Goal: Task Accomplishment & Management: Manage account settings

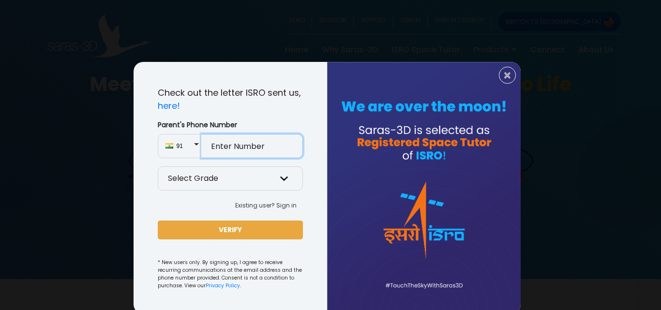
click at [239, 152] on input "Parent's Phone Number" at bounding box center [252, 146] width 102 height 24
type input "8128977964"
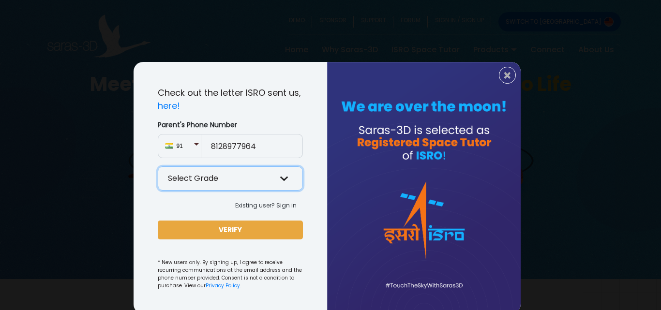
click at [221, 184] on select "Select Grade Grade 9 th Grade 10 th Grade 11 th Grade 12 th" at bounding box center [230, 179] width 145 height 24
select select "9"
click at [158, 167] on select "Select Grade Grade 9 th Grade 10 th Grade 11 th Grade 12 th" at bounding box center [230, 179] width 145 height 24
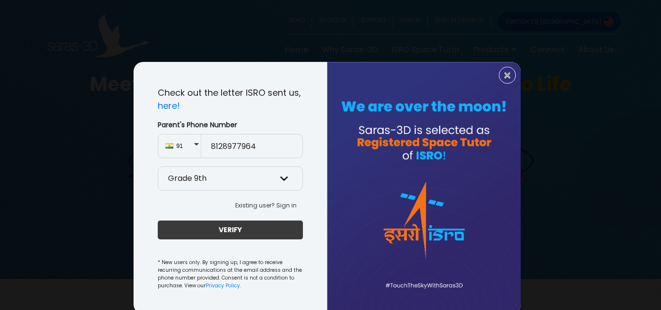
click at [232, 232] on button "VERIFY" at bounding box center [230, 230] width 145 height 19
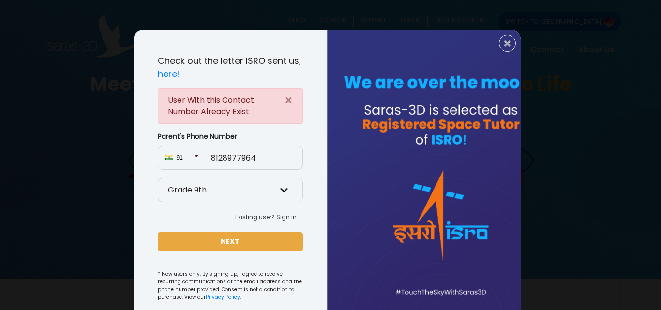
scroll to position [48, 0]
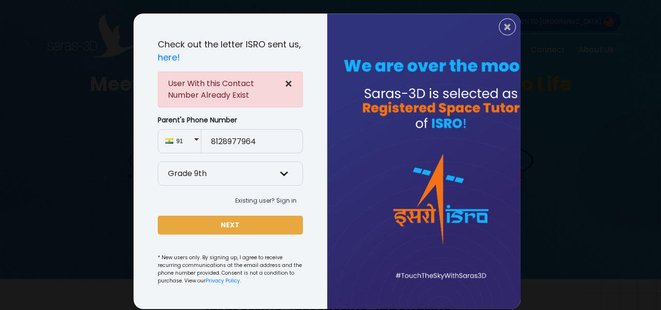
click at [280, 83] on button "×" at bounding box center [289, 84] width 28 height 24
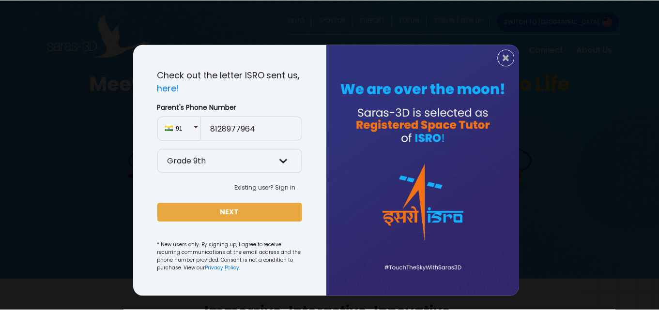
scroll to position [17, 0]
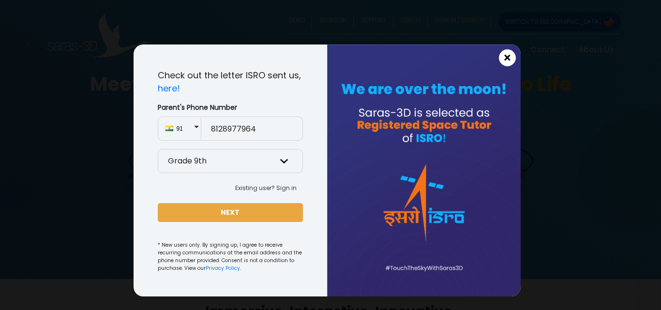
click at [505, 55] on span "×" at bounding box center [508, 58] width 8 height 13
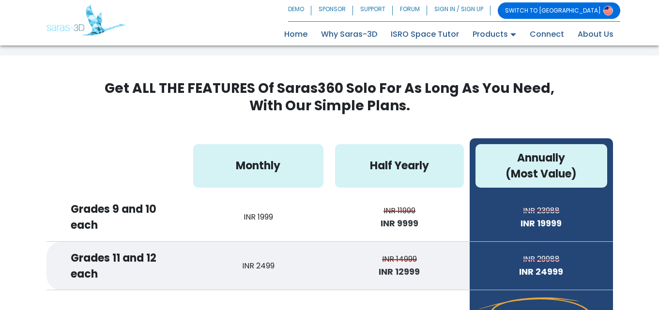
scroll to position [2469, 0]
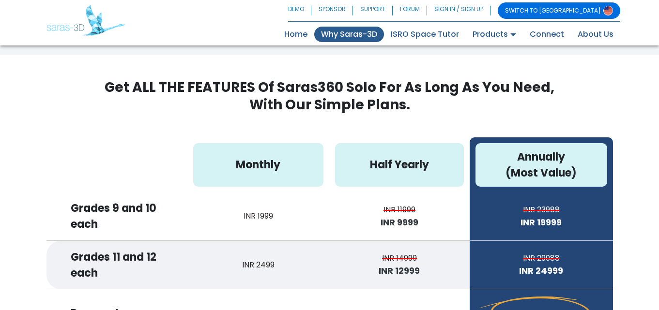
click at [361, 41] on link "Why Saras-3D" at bounding box center [349, 34] width 70 height 15
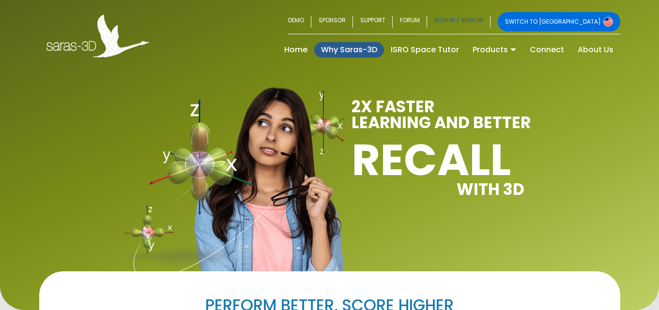
click at [490, 23] on link "SIGN IN / SIGN UP" at bounding box center [458, 21] width 63 height 19
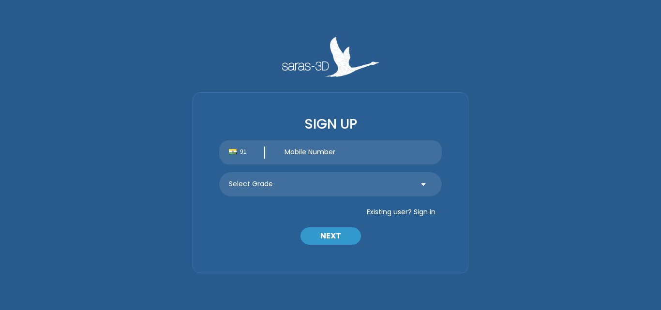
click at [301, 157] on input "text" at bounding box center [358, 152] width 167 height 24
click at [343, 166] on div "91 Select Grade Grade 9 th Grade 10 th Grade 11 th Grade 12 th" at bounding box center [330, 172] width 237 height 64
drag, startPoint x: 302, startPoint y: 151, endPoint x: 261, endPoint y: 141, distance: 41.7
click at [292, 149] on input "text" at bounding box center [358, 152] width 167 height 24
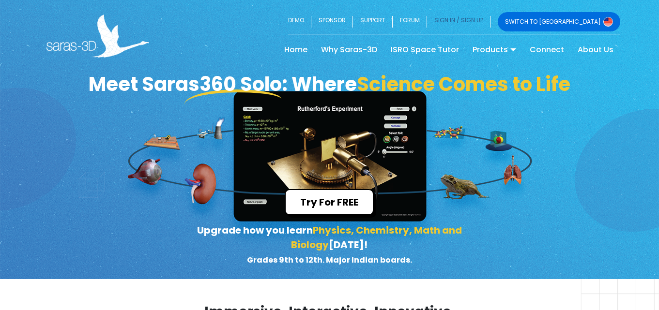
click at [489, 17] on link "SIGN IN / SIGN UP" at bounding box center [458, 21] width 63 height 19
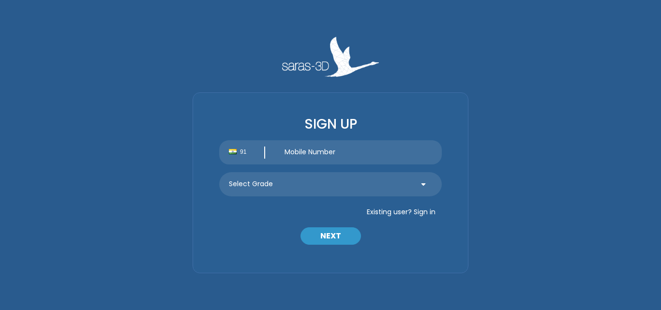
click at [302, 152] on input "text" at bounding box center [358, 152] width 167 height 24
type input "8"
type input "8128977964"
click at [277, 185] on select "Select Grade Grade 9 th Grade 10 th Grade 11 th Grade 12 th" at bounding box center [330, 184] width 223 height 24
select select "9"
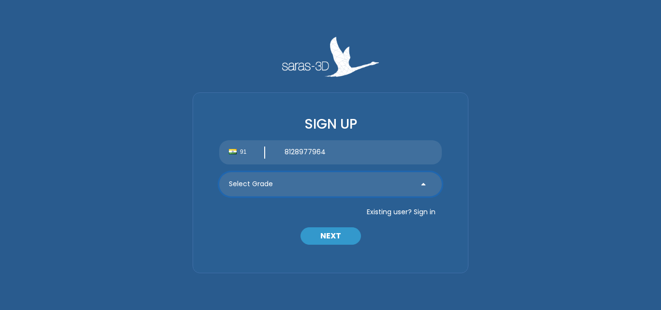
click at [219, 172] on select "Select Grade Grade 9 th Grade 10 th Grade 11 th Grade 12 th" at bounding box center [330, 184] width 223 height 24
click at [348, 232] on button "NEXT" at bounding box center [331, 236] width 61 height 17
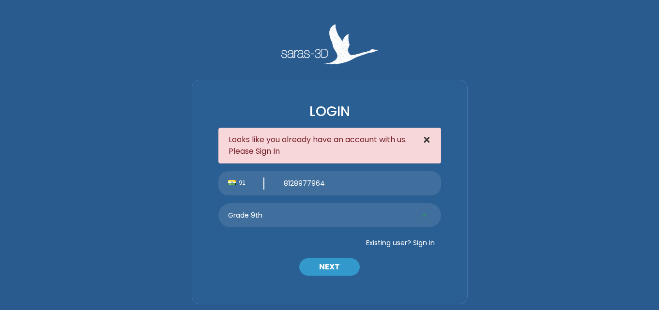
click at [428, 141] on span "×" at bounding box center [427, 140] width 8 height 17
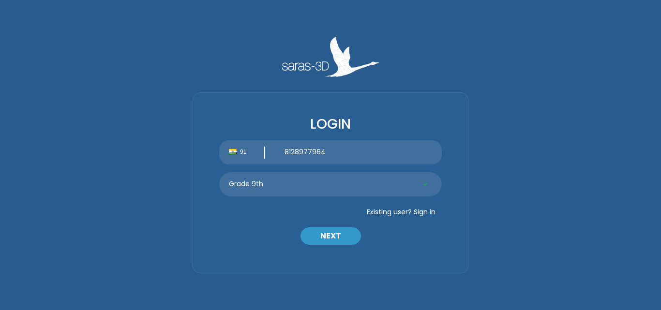
click at [426, 214] on button "Existing user? Sign in" at bounding box center [401, 211] width 81 height 15
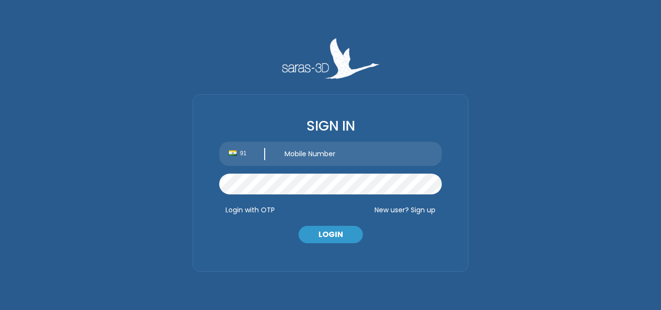
click at [330, 158] on input "text" at bounding box center [358, 154] width 167 height 24
type input "8128977964"
click at [255, 214] on button "Login with OTP" at bounding box center [250, 209] width 62 height 15
type input "+91 8128977964"
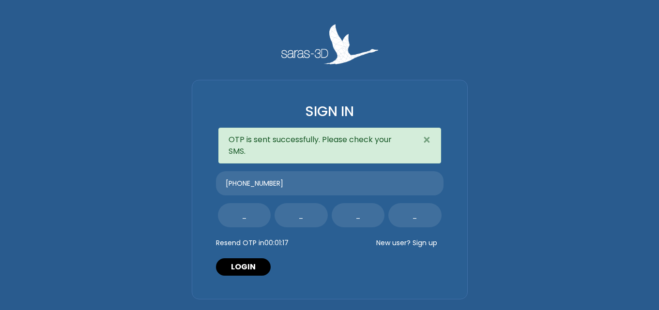
click at [241, 219] on input "text" at bounding box center [244, 215] width 53 height 24
type input "5"
type input "9"
type input "5"
type input "7"
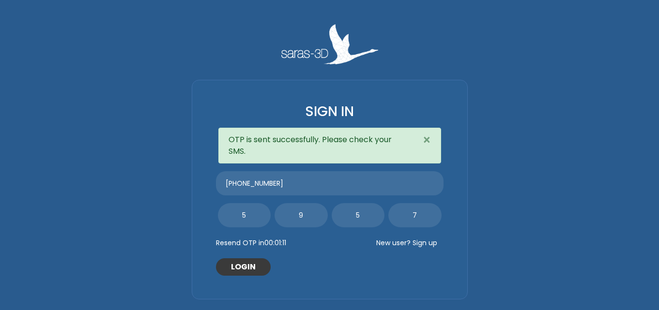
click at [236, 266] on button "LOGIN" at bounding box center [243, 267] width 55 height 17
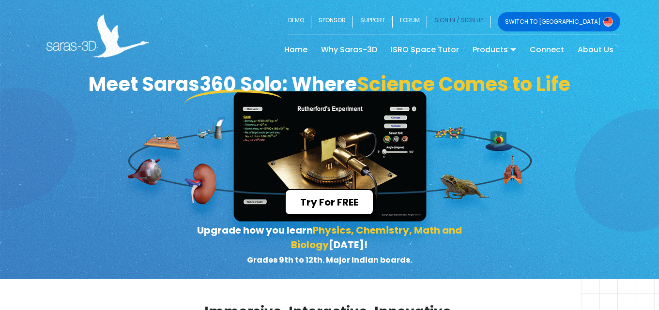
click at [490, 19] on link "SIGN IN / SIGN UP" at bounding box center [458, 21] width 63 height 19
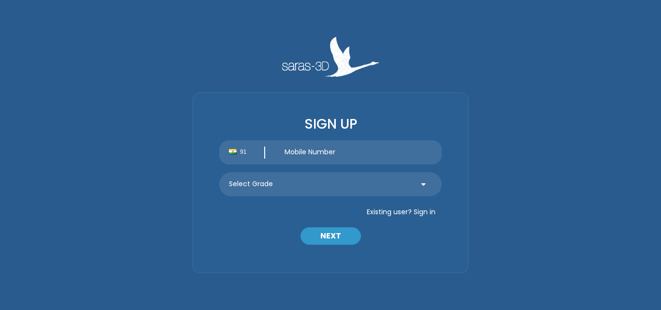
click at [434, 211] on button "Existing user? Sign in" at bounding box center [401, 211] width 81 height 15
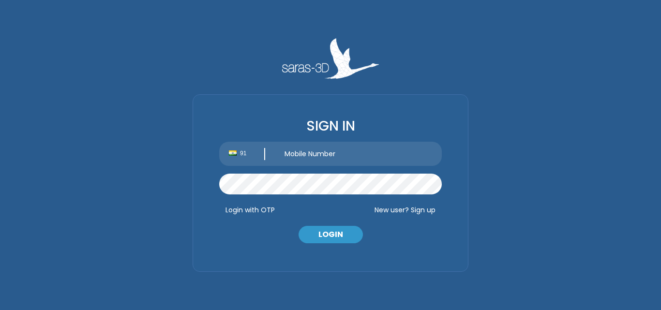
click at [419, 212] on button "New user? Sign up" at bounding box center [405, 209] width 74 height 15
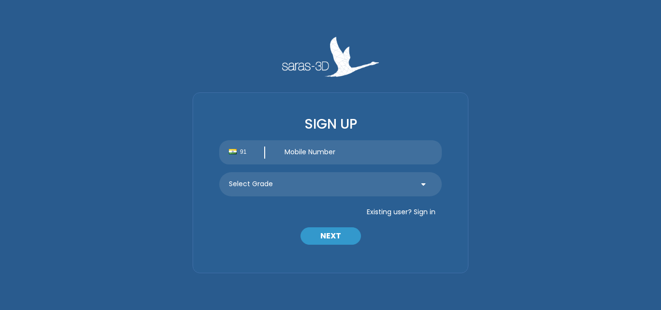
click at [415, 211] on button "Existing user? Sign in" at bounding box center [401, 211] width 81 height 15
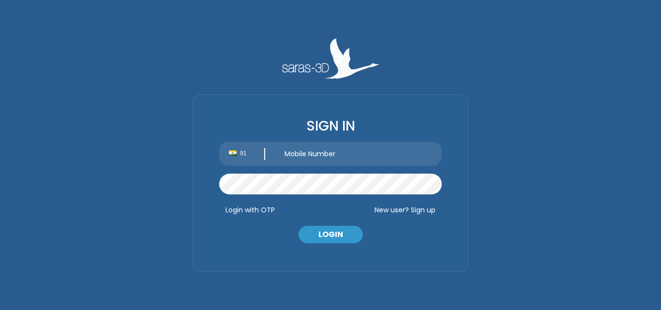
click at [326, 157] on input "text" at bounding box center [358, 154] width 167 height 24
type input "8128977964"
click at [315, 240] on button "LOGIN" at bounding box center [331, 234] width 64 height 17
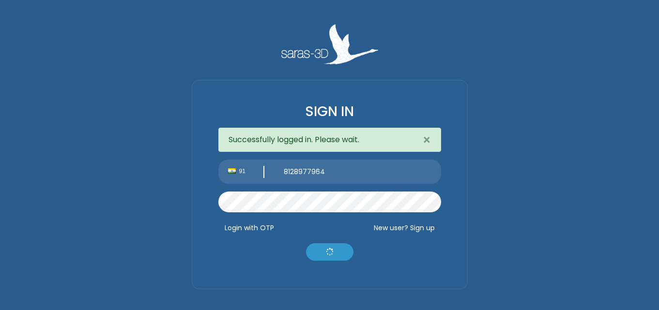
click at [247, 225] on button "Login with OTP" at bounding box center [249, 227] width 62 height 15
type input "+91 8128977964"
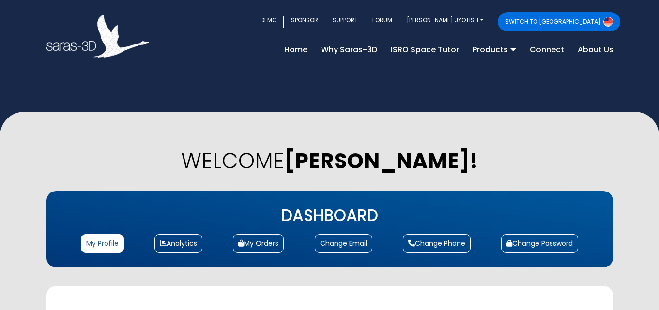
select select "[DEMOGRAPHIC_DATA]"
select select "11"
select select "[DEMOGRAPHIC_DATA]"
select select "11"
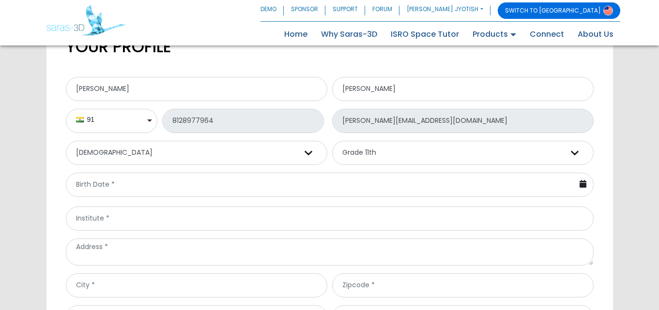
scroll to position [290, 0]
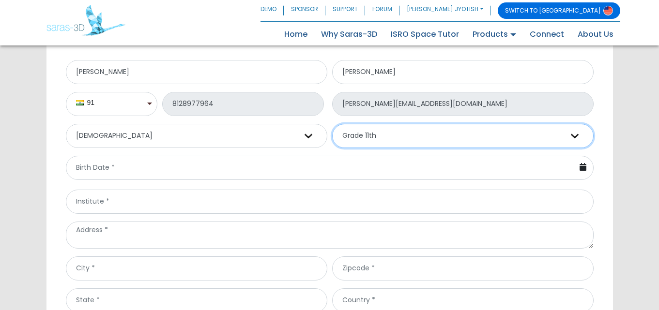
click at [385, 133] on select "Select Grade Grade 9 th Grade 10 th Grade 11 th Grade 12 th Other" at bounding box center [462, 136] width 261 height 24
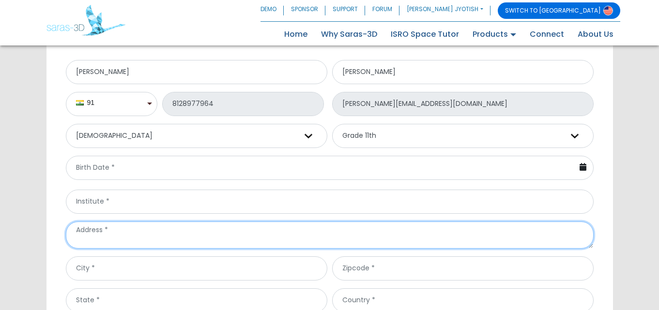
click at [362, 233] on textarea at bounding box center [330, 235] width 528 height 27
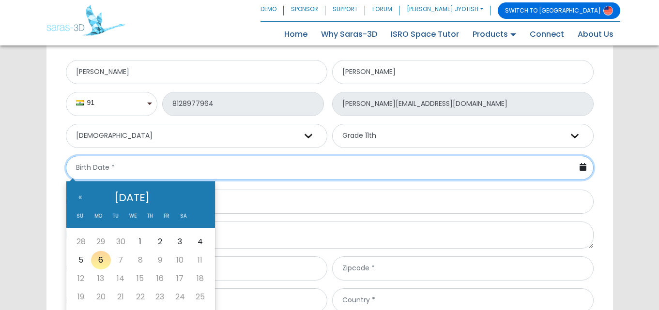
click at [138, 169] on input "text" at bounding box center [330, 168] width 528 height 24
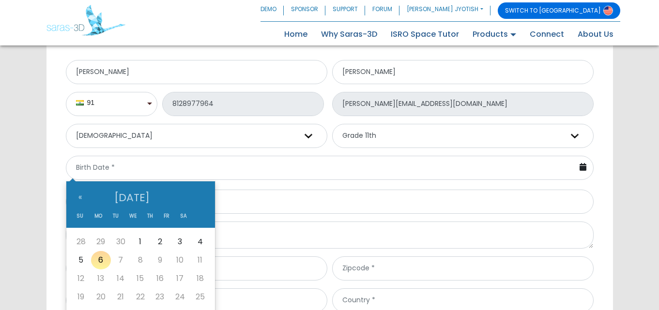
click at [159, 196] on th "October 2025" at bounding box center [132, 197] width 86 height 23
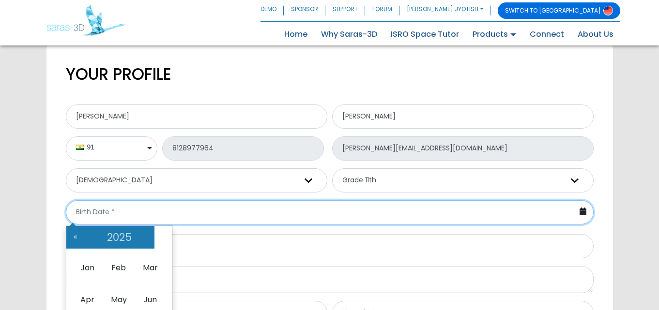
scroll to position [242, 0]
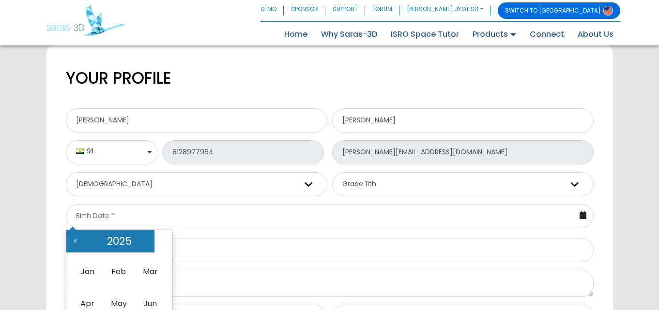
click at [122, 241] on th "2025" at bounding box center [119, 241] width 70 height 23
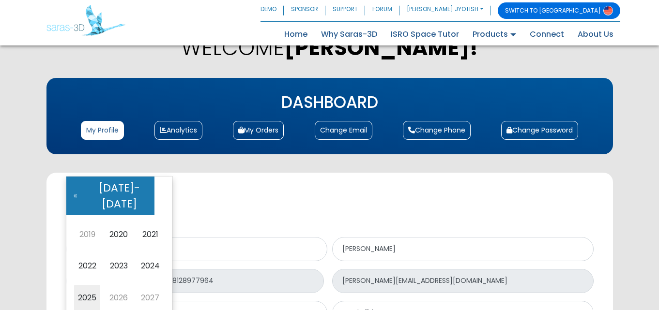
scroll to position [97, 0]
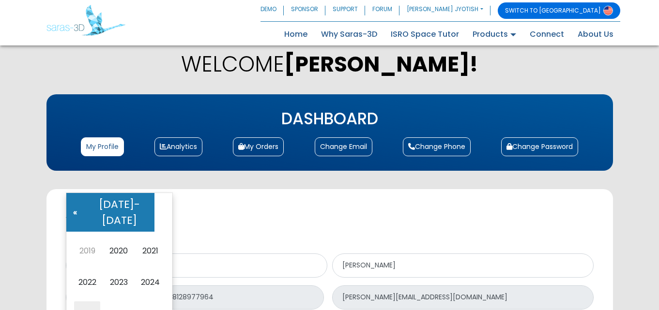
click at [75, 204] on th "«" at bounding box center [75, 212] width 18 height 39
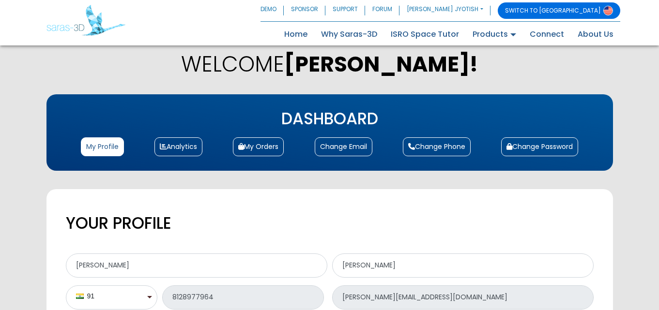
scroll to position [303, 0]
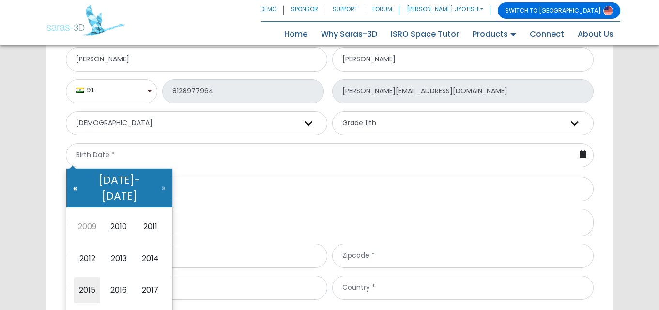
click at [74, 179] on th "«" at bounding box center [75, 188] width 18 height 39
click at [75, 180] on th "«" at bounding box center [75, 188] width 18 height 39
click at [76, 178] on th "«" at bounding box center [75, 188] width 18 height 39
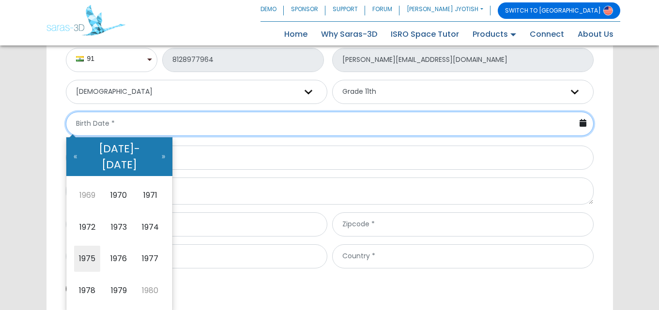
scroll to position [352, 0]
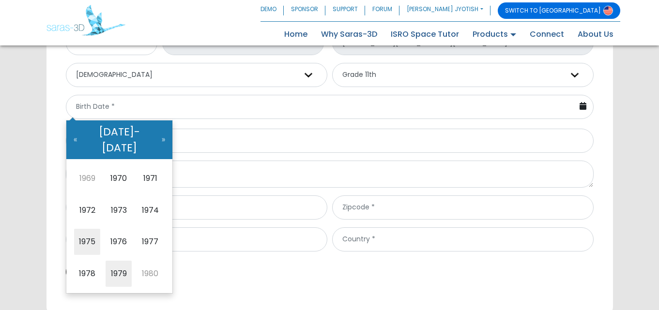
click at [126, 261] on span "1979" at bounding box center [119, 274] width 26 height 26
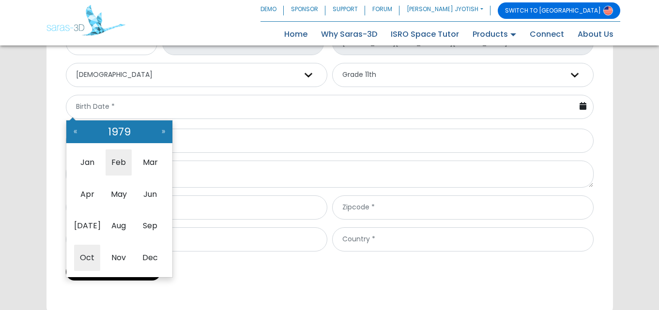
click at [121, 159] on span "Feb" at bounding box center [119, 163] width 26 height 26
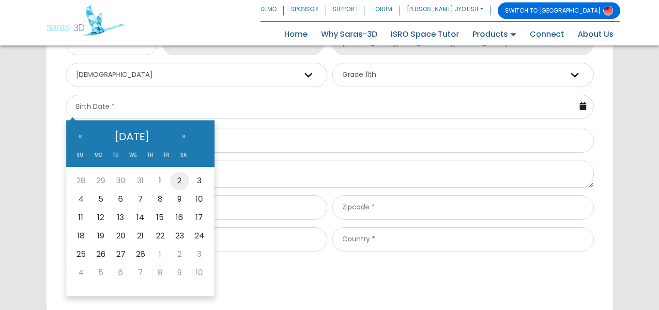
click at [178, 180] on td "2" at bounding box center [179, 181] width 19 height 18
type input "02-02-1979"
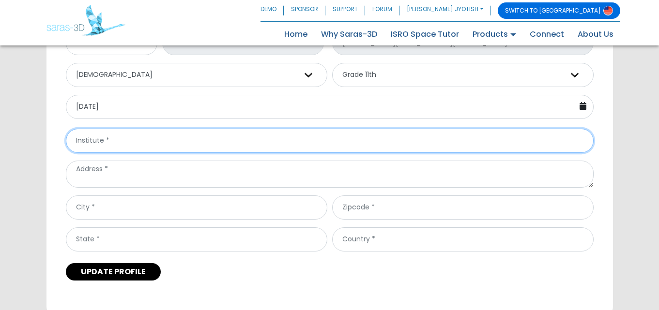
click at [107, 146] on input "text" at bounding box center [330, 141] width 528 height 24
type input "Adan Vidya Mandir Ahmedabad"
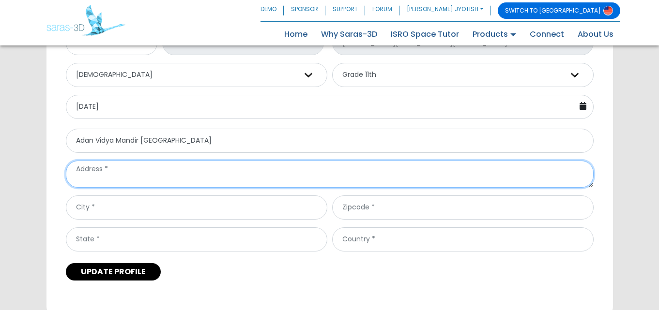
click at [133, 174] on textarea at bounding box center [330, 174] width 528 height 27
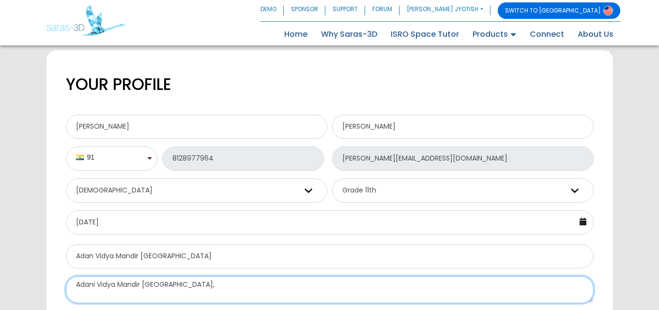
scroll to position [290, 0]
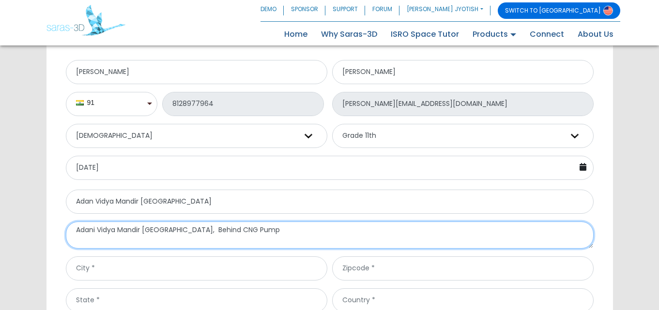
type textarea "Adani Vidya Mandir Ahmedabad, Behind CNG Pump"
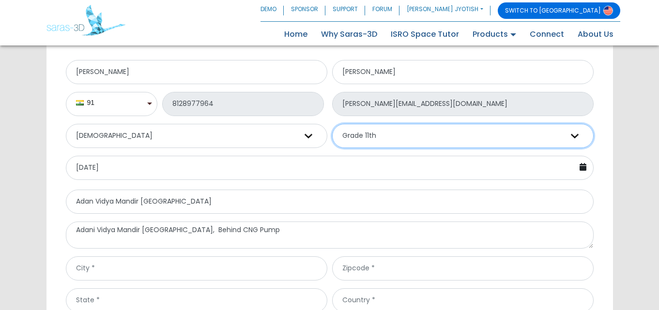
click at [387, 133] on select "Select Grade Grade 9 th Grade 10 th Grade 11 th Grade 12 th Other" at bounding box center [462, 136] width 261 height 24
select select "Other"
click at [332, 124] on select "Select Grade Grade 9 th Grade 10 th Grade 11 th Grade 12 th Other" at bounding box center [462, 136] width 261 height 24
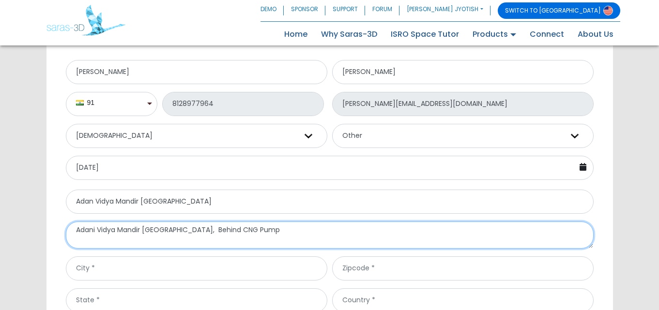
click at [271, 229] on textarea "Adani Vidya Mandir Ahmedabad, Behind CNG Pump" at bounding box center [330, 235] width 528 height 27
click at [276, 230] on textarea "Adani Vidya Mandir Ahmedabad, Behind CNG Pump < nearMakarba Ahmedabad" at bounding box center [330, 235] width 528 height 27
click at [264, 233] on textarea "Adani Vidya Mandir Ahmedabad, Behind CNG Pump < near Makarba Ahmedabad" at bounding box center [330, 235] width 528 height 27
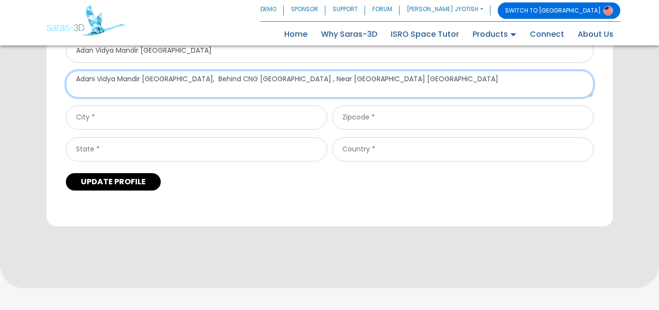
scroll to position [484, 0]
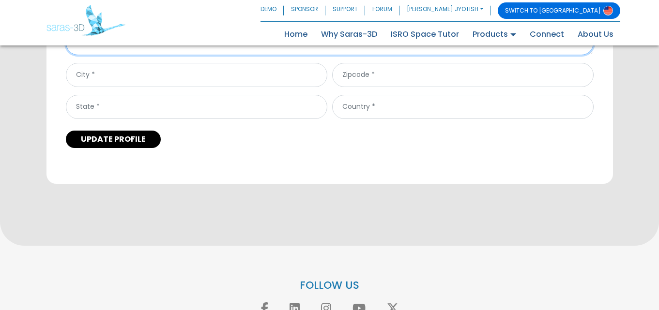
type textarea "Adani Vidya Mandir Ahmedabad, Behind CNG Pump , Near Makarba Ahmedabad"
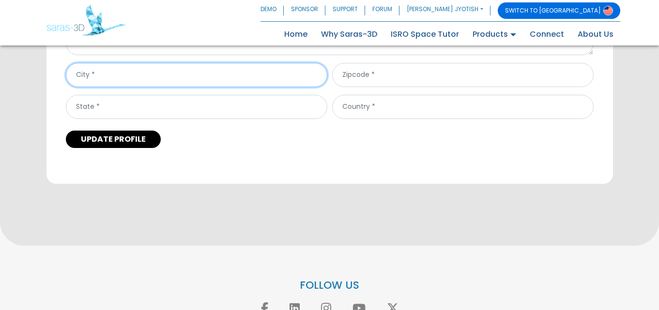
click at [121, 77] on input "text" at bounding box center [196, 75] width 261 height 24
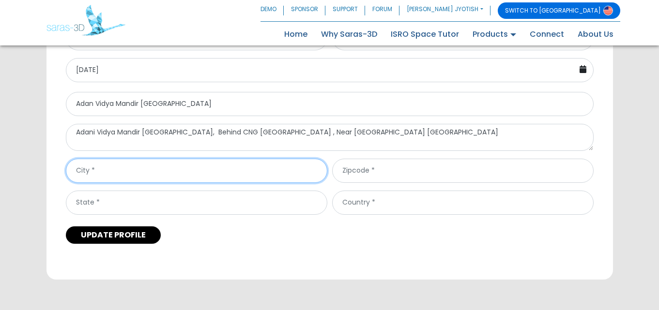
scroll to position [387, 0]
type input "Ahmedabad"
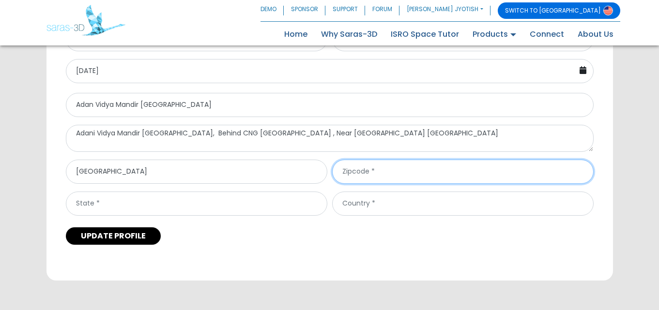
click at [368, 171] on input "text" at bounding box center [462, 172] width 261 height 24
type input "380051"
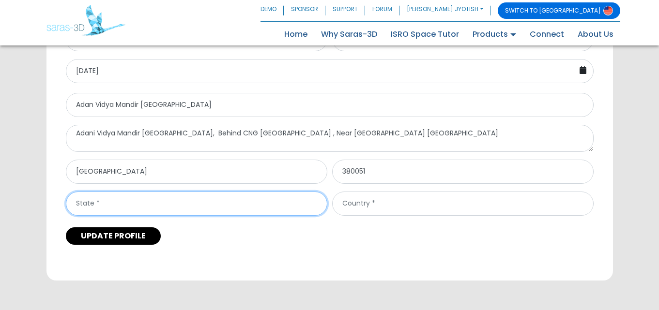
drag, startPoint x: 182, startPoint y: 207, endPoint x: 188, endPoint y: 203, distance: 7.0
click at [188, 203] on input "text" at bounding box center [196, 204] width 261 height 24
type input "Gujarat"
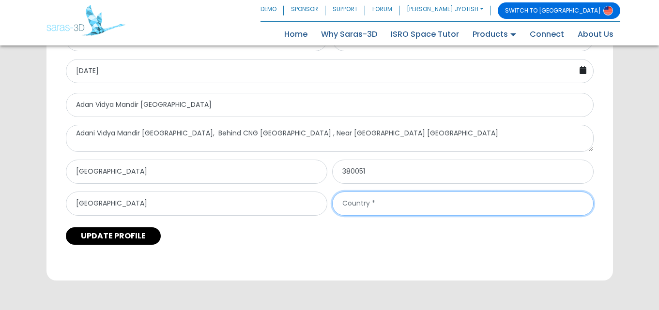
drag, startPoint x: 351, startPoint y: 208, endPoint x: 339, endPoint y: 193, distance: 19.0
click at [343, 199] on input "text" at bounding box center [462, 204] width 261 height 24
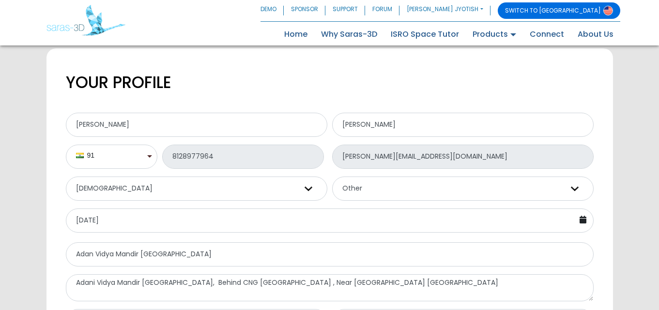
scroll to position [242, 0]
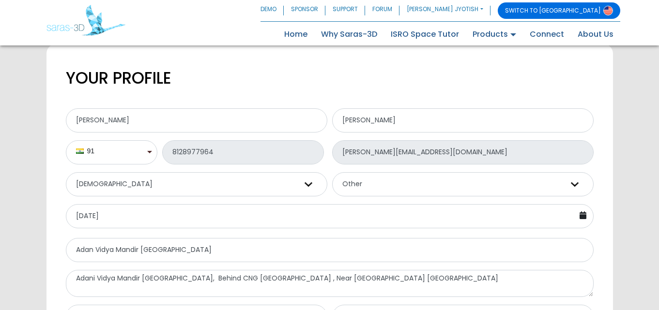
type input "India"
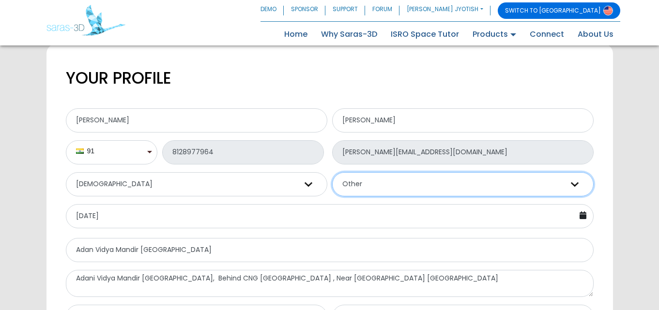
click at [409, 181] on select "Select Grade Grade 9 th Grade 10 th Grade 11 th Grade 12 th Other" at bounding box center [462, 184] width 261 height 24
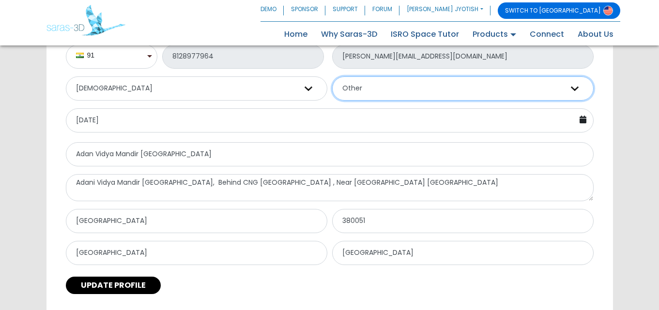
scroll to position [339, 0]
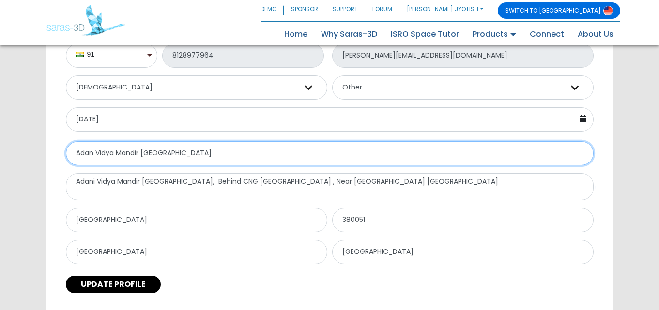
drag, startPoint x: 293, startPoint y: 183, endPoint x: 261, endPoint y: 145, distance: 48.8
click at [261, 145] on input "Adan Vidya Mandir Ahmedabad" at bounding box center [330, 153] width 528 height 24
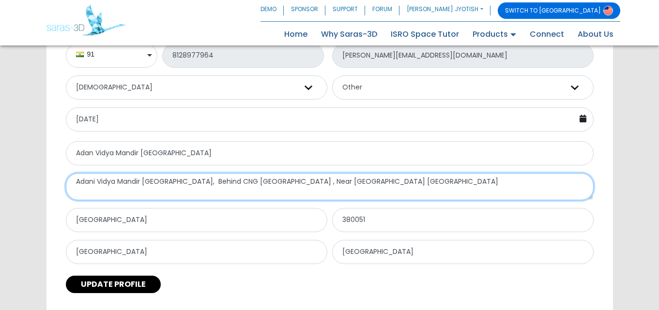
click at [306, 186] on textarea "Adani Vidya Mandir Ahmedabad, Behind CNG Pump , Near Makarba Ahmedabad" at bounding box center [330, 186] width 528 height 27
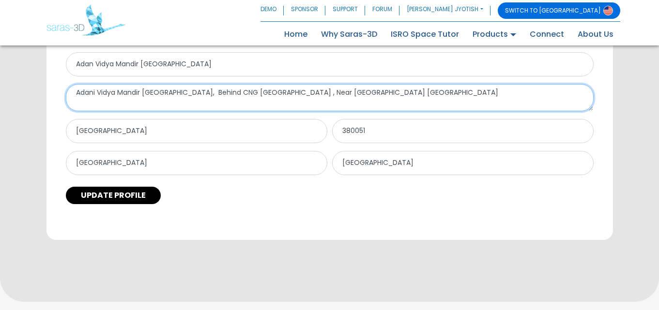
scroll to position [436, 0]
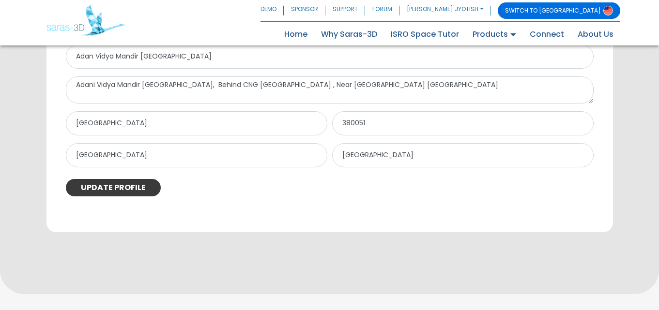
click at [139, 187] on button "UPDATE PROFILE" at bounding box center [113, 187] width 95 height 17
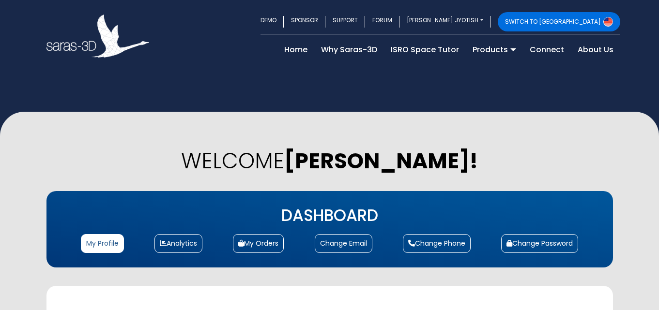
select select "[DEMOGRAPHIC_DATA]"
select select "11"
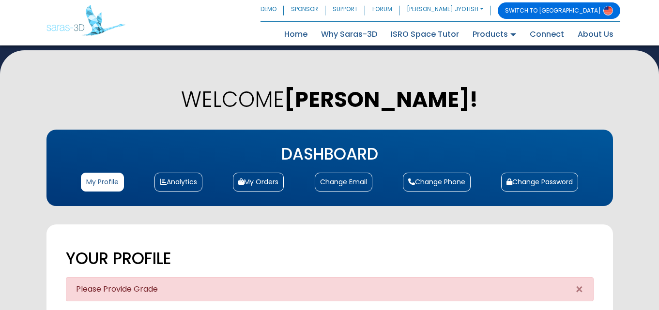
scroll to position [387, 0]
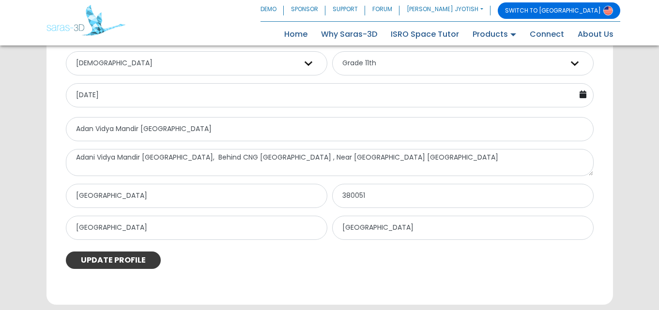
click at [120, 262] on button "UPDATE PROFILE" at bounding box center [113, 260] width 95 height 17
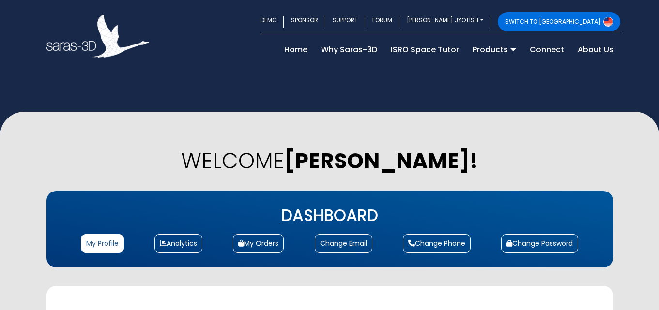
select select "[DEMOGRAPHIC_DATA]"
select select "11"
click at [95, 245] on link "My Profile" at bounding box center [102, 243] width 43 height 19
select select "[DEMOGRAPHIC_DATA]"
select select "11"
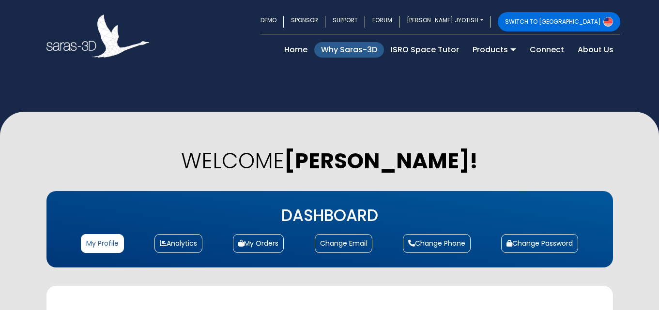
click at [337, 49] on link "Why Saras-3D" at bounding box center [349, 49] width 70 height 15
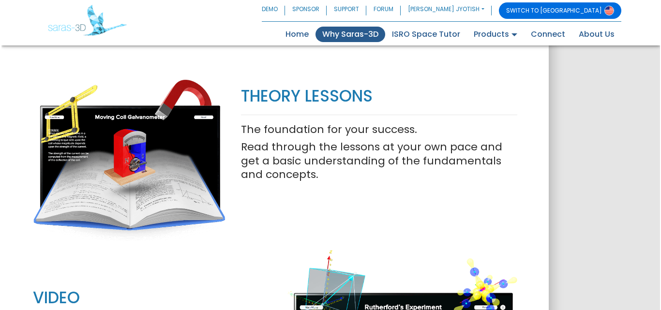
scroll to position [803, 0]
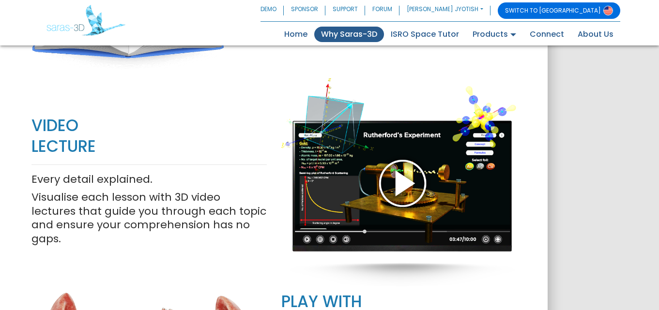
click at [399, 180] on div at bounding box center [398, 183] width 235 height 218
